Goal: Book appointment/travel/reservation

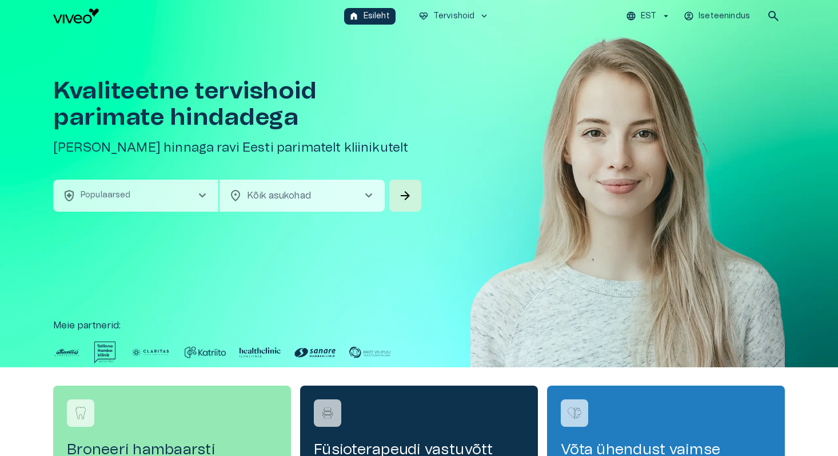
click at [158, 197] on button "health_and_safety Populaarsed chevron_right" at bounding box center [135, 196] width 165 height 32
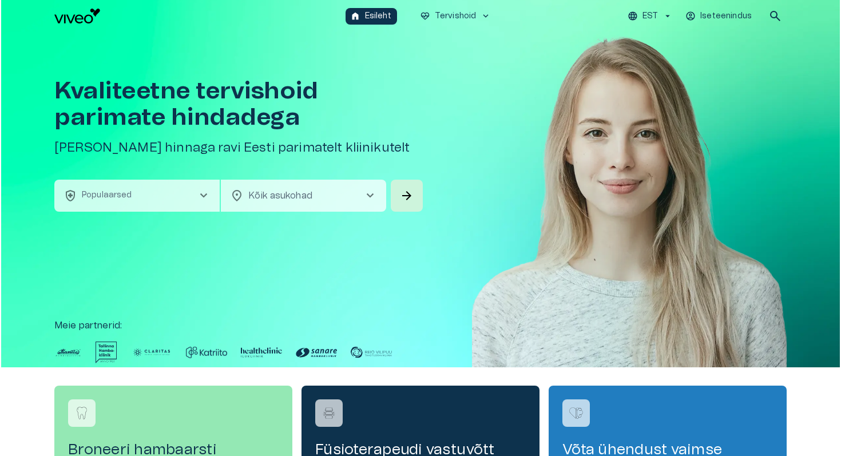
scroll to position [32, 0]
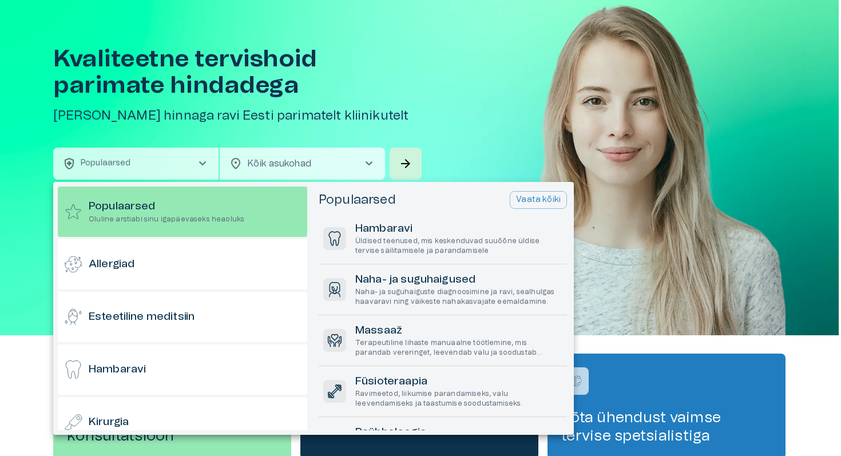
click at [172, 168] on div at bounding box center [420, 228] width 841 height 456
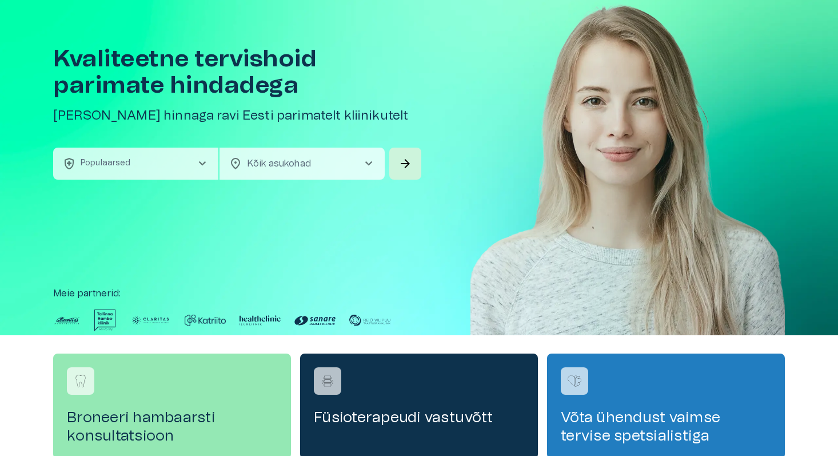
click at [173, 165] on button "health_and_safety Populaarsed chevron_right" at bounding box center [135, 164] width 165 height 32
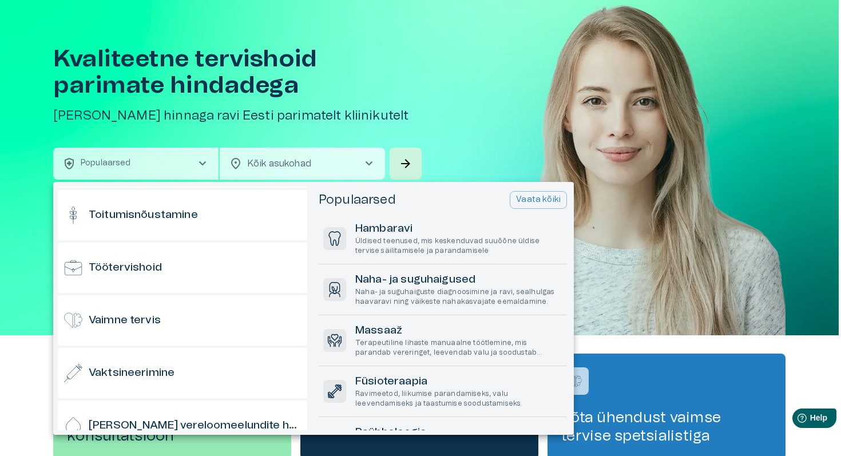
scroll to position [1127, 0]
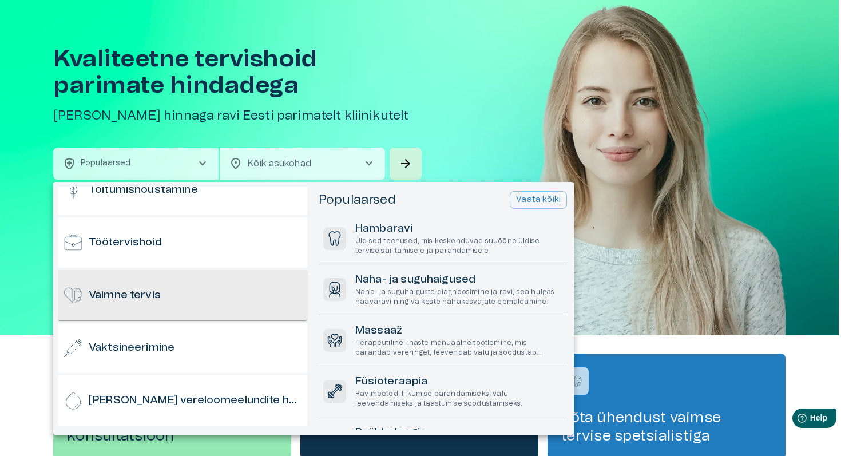
click at [205, 281] on div "Vaimne tervis" at bounding box center [182, 295] width 249 height 50
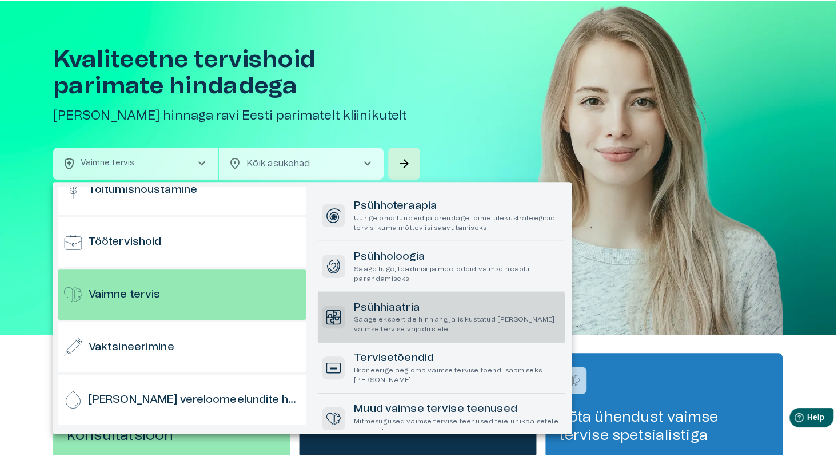
scroll to position [24, 0]
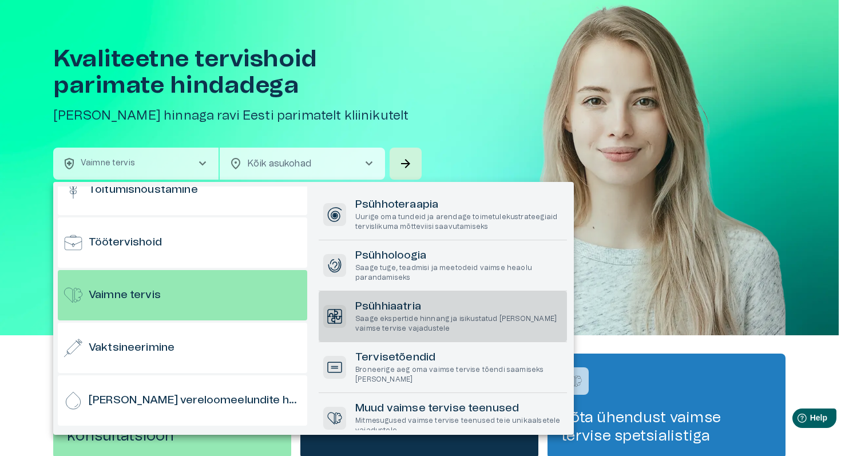
click at [440, 314] on p "Saage ekspertide hinnang ja isikustatud [PERSON_NAME] vaimse tervise vajadustele" at bounding box center [458, 323] width 207 height 19
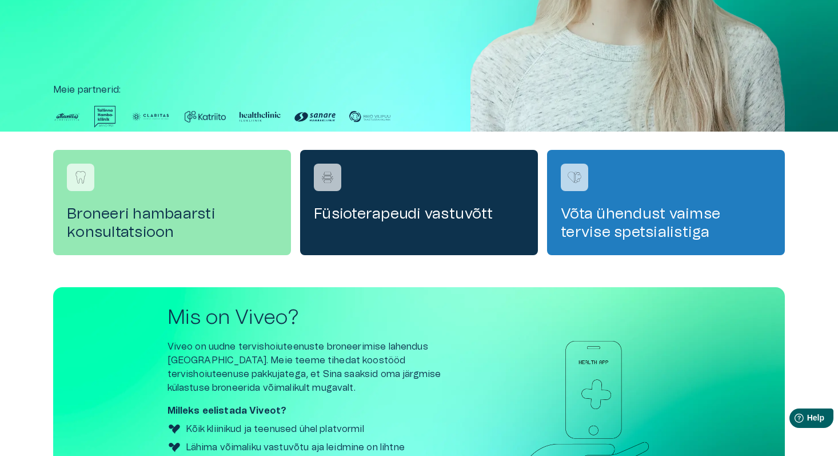
scroll to position [0, 0]
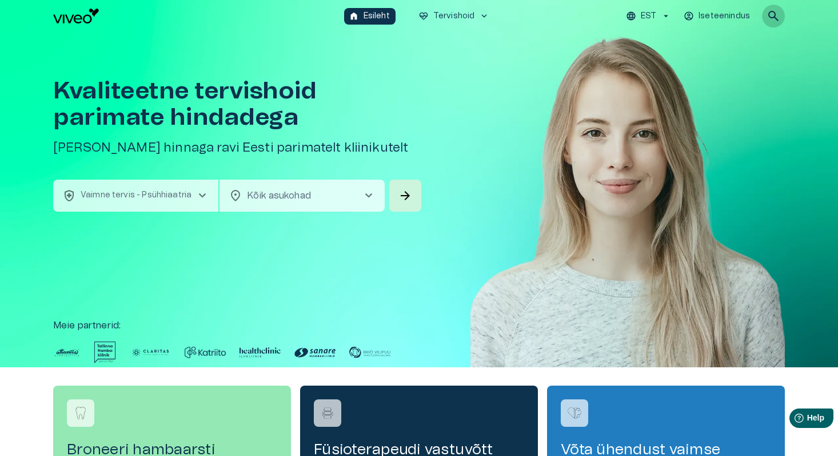
click at [776, 16] on span "search" at bounding box center [774, 16] width 14 height 14
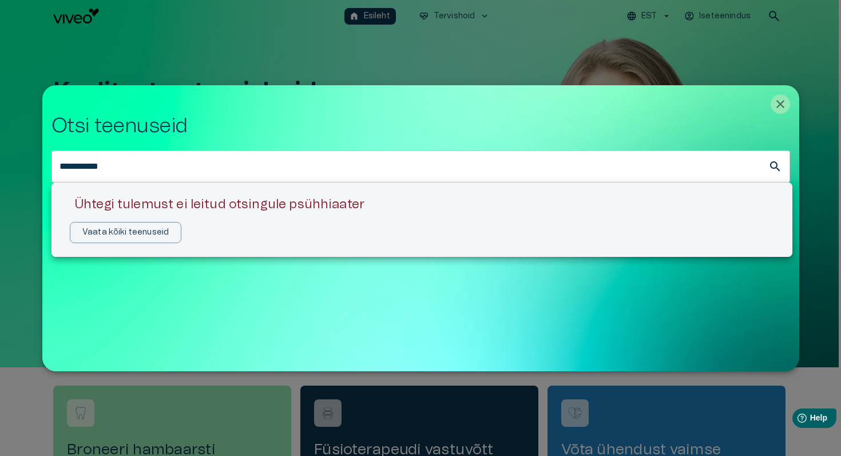
click at [127, 170] on div at bounding box center [420, 228] width 841 height 456
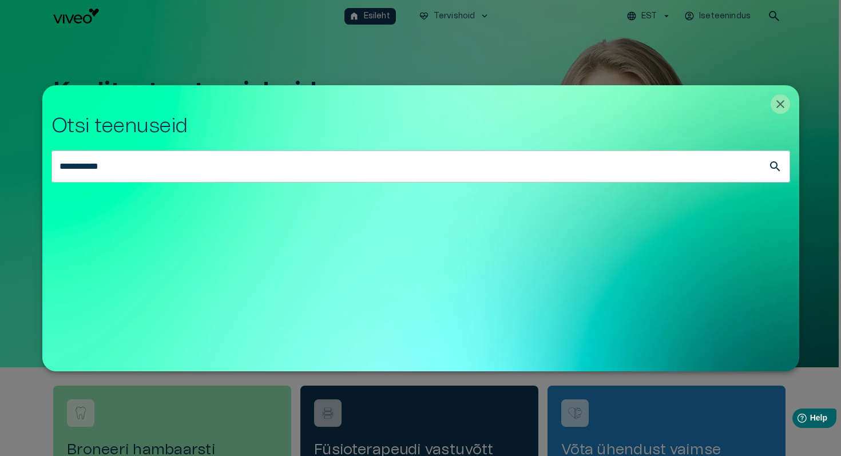
click at [127, 170] on div at bounding box center [420, 228] width 841 height 456
click at [110, 170] on input "**********" at bounding box center [409, 166] width 717 height 32
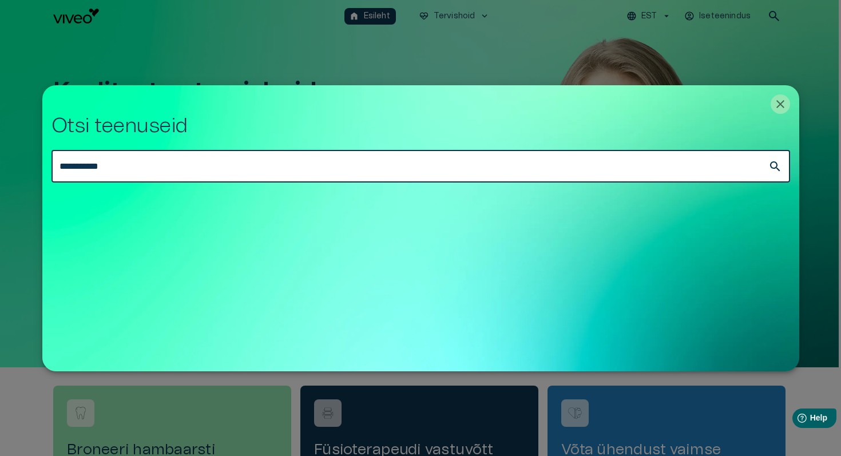
click at [110, 170] on input "**********" at bounding box center [409, 166] width 717 height 32
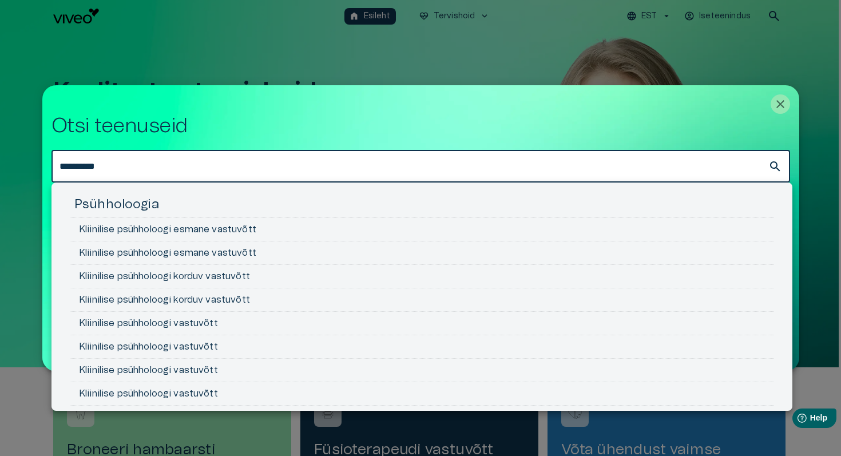
type input "**********"
click at [154, 230] on li "Kliinilise psühholoogi esmane vastuvõtt" at bounding box center [422, 229] width 704 height 23
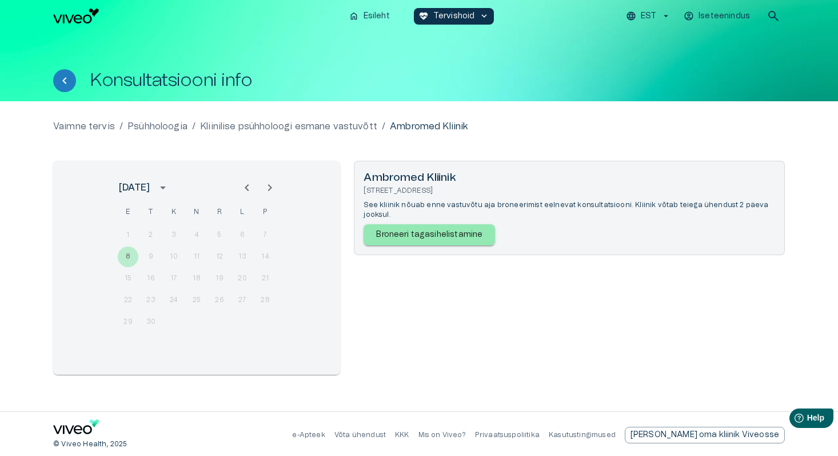
scroll to position [2, 0]
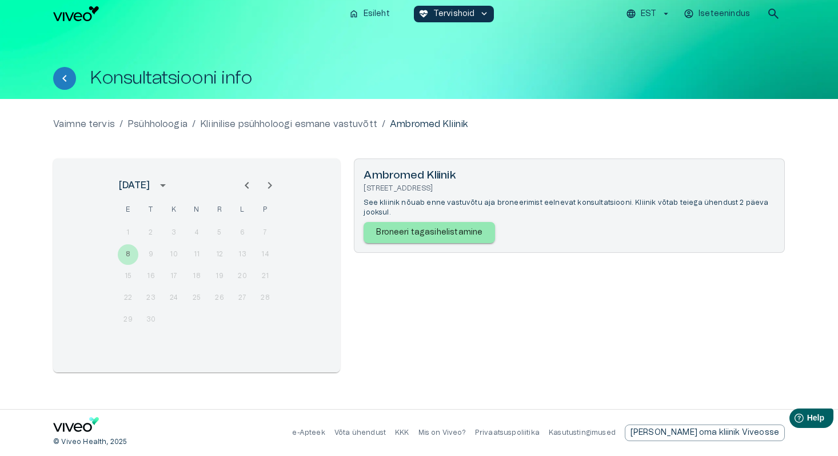
click at [389, 201] on p "See kliinik nõuab enne vastuvõtu aja broneerimist eelnevat konsultatsiooni. Kli…" at bounding box center [570, 207] width 412 height 19
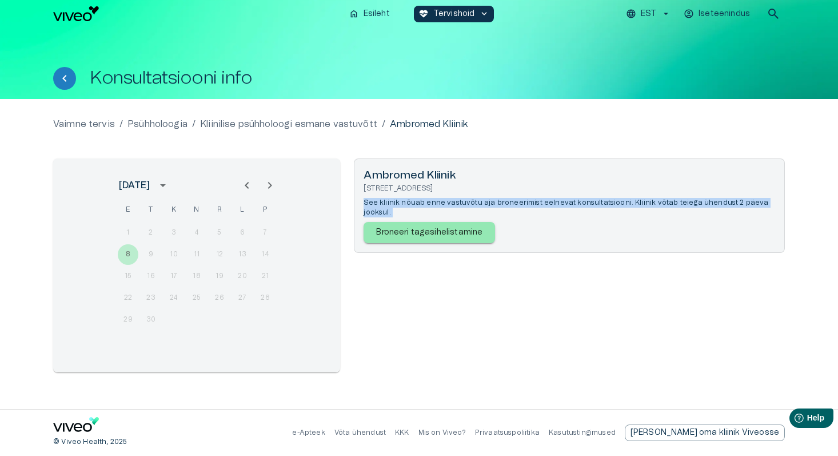
click at [388, 253] on div "Ambromed [STREET_ADDRESS] See kliinik nõuab enne vastuvõtu aja broneerimist eel…" at bounding box center [569, 265] width 431 height 214
